Goal: Answer question/provide support

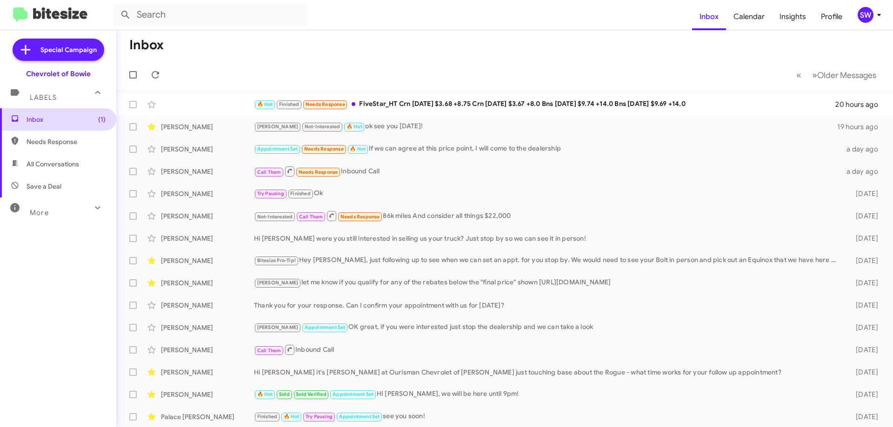
click at [26, 122] on span "Inbox (1)" at bounding box center [58, 119] width 116 height 22
click at [38, 166] on span "All Conversations" at bounding box center [53, 163] width 53 height 9
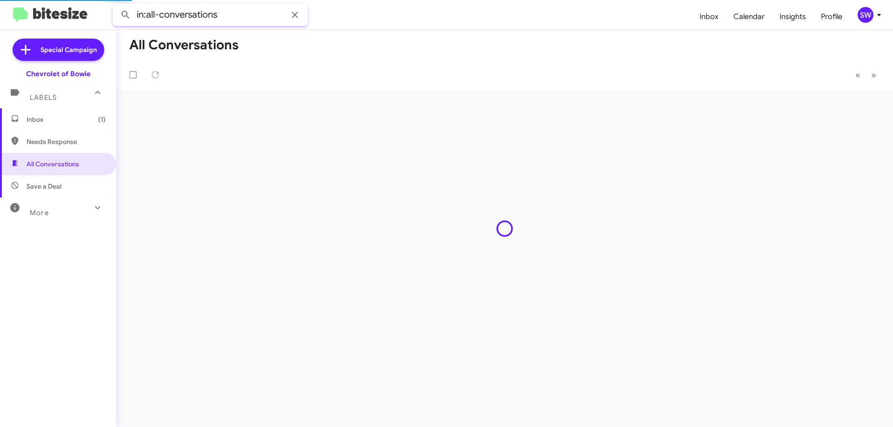
click at [244, 14] on input "in:all-conversations" at bounding box center [210, 15] width 195 height 22
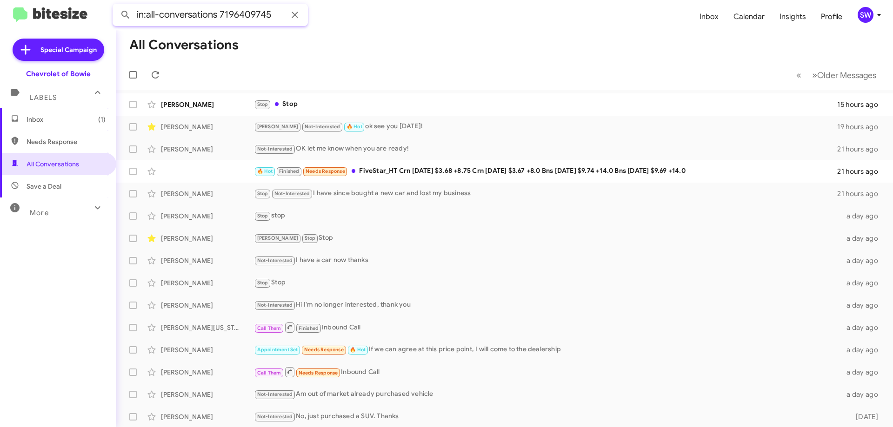
type input "in:all-conversations 7196409745"
click at [116, 6] on button at bounding box center [125, 15] width 19 height 19
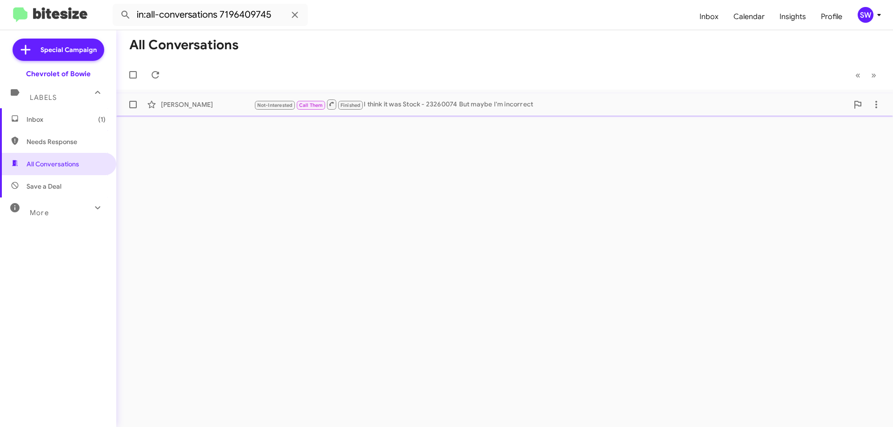
drag, startPoint x: 470, startPoint y: 100, endPoint x: 466, endPoint y: 106, distance: 6.7
click at [467, 104] on div "Not-Interested Call Them Finished I think it was Stock - 23260074 But maybe I'm…" at bounding box center [551, 105] width 594 height 12
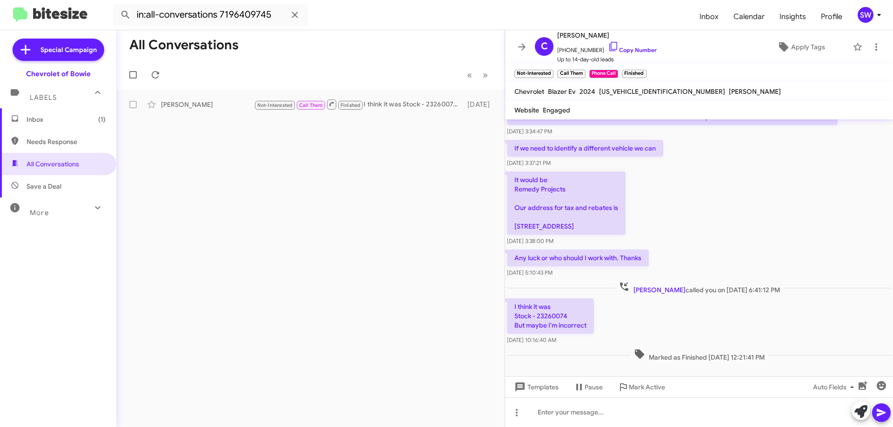
scroll to position [219, 0]
